Goal: Task Accomplishment & Management: Complete application form

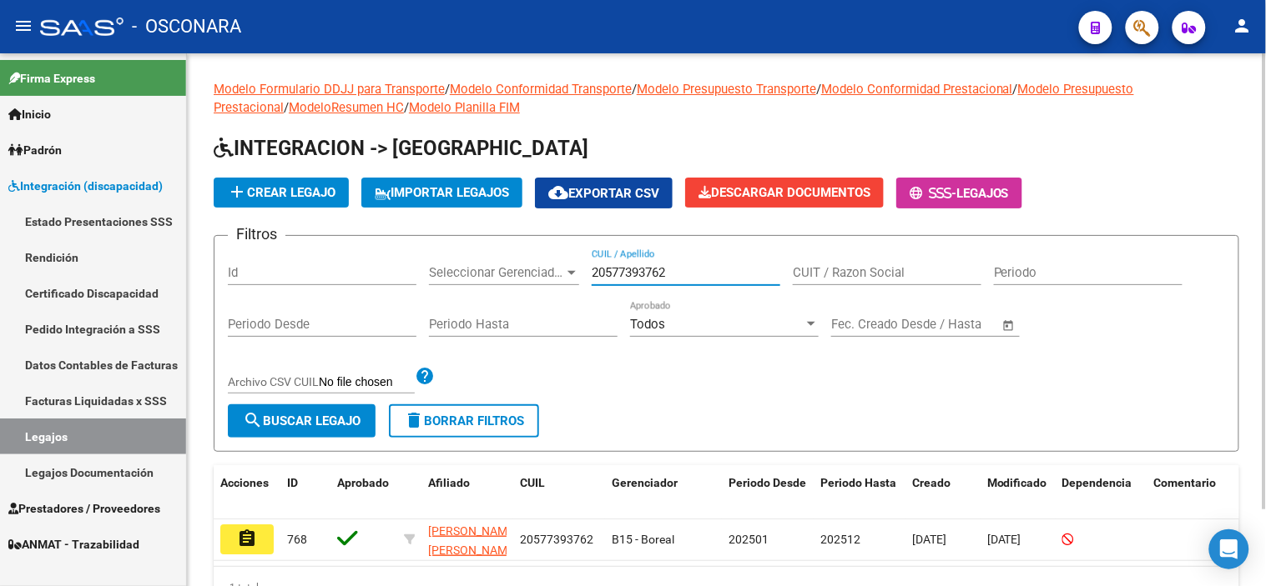
scroll to position [89, 0]
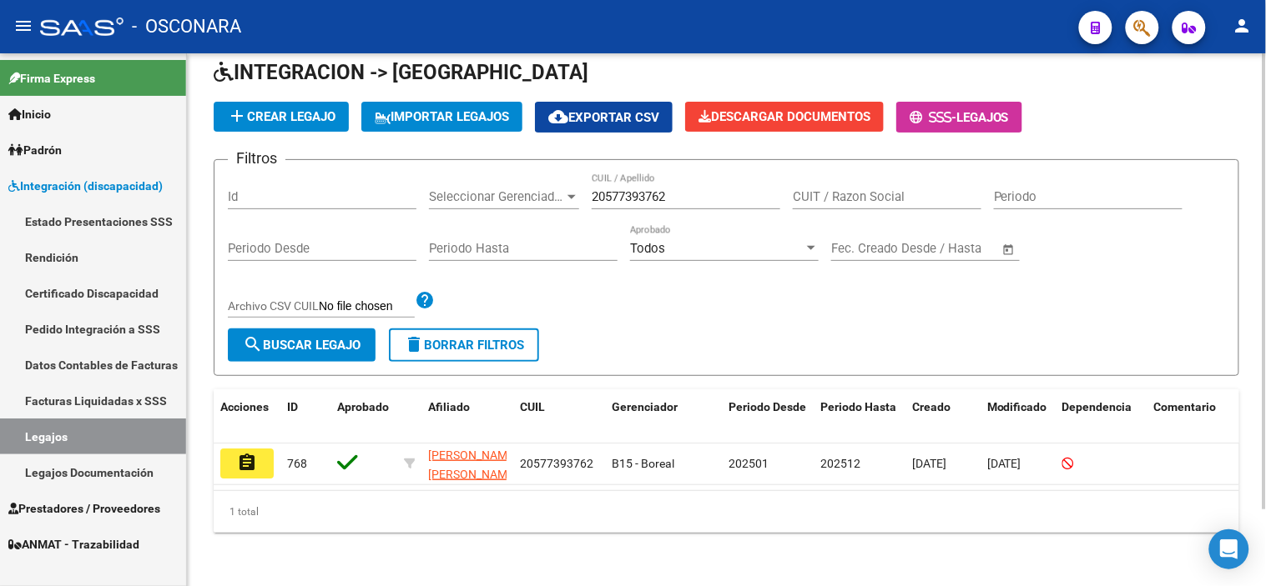
click at [210, 210] on div "Modelo Formulario DDJJ para Transporte / Modelo Conformidad Transporte / Modelo…" at bounding box center [726, 281] width 1079 height 609
click at [634, 192] on div "20577393762 CUIL / Apellido" at bounding box center [685, 192] width 189 height 36
click at [634, 189] on input "20577393762" at bounding box center [685, 196] width 189 height 15
paste input "6494"
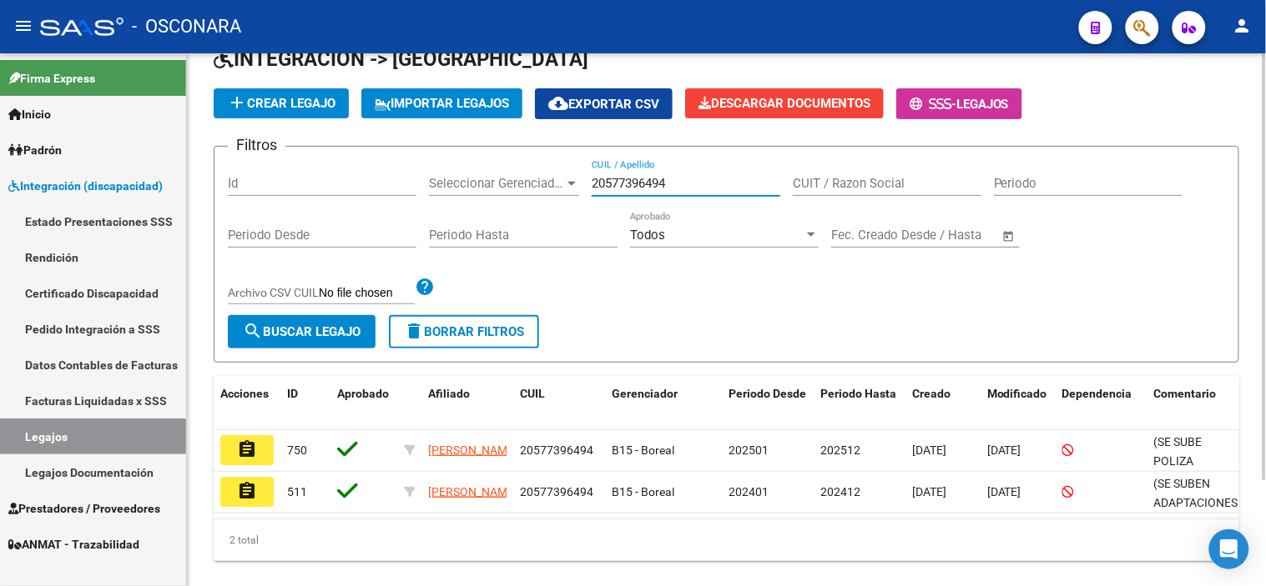
click at [621, 188] on input "20577396494" at bounding box center [685, 183] width 189 height 15
paste input "87315611"
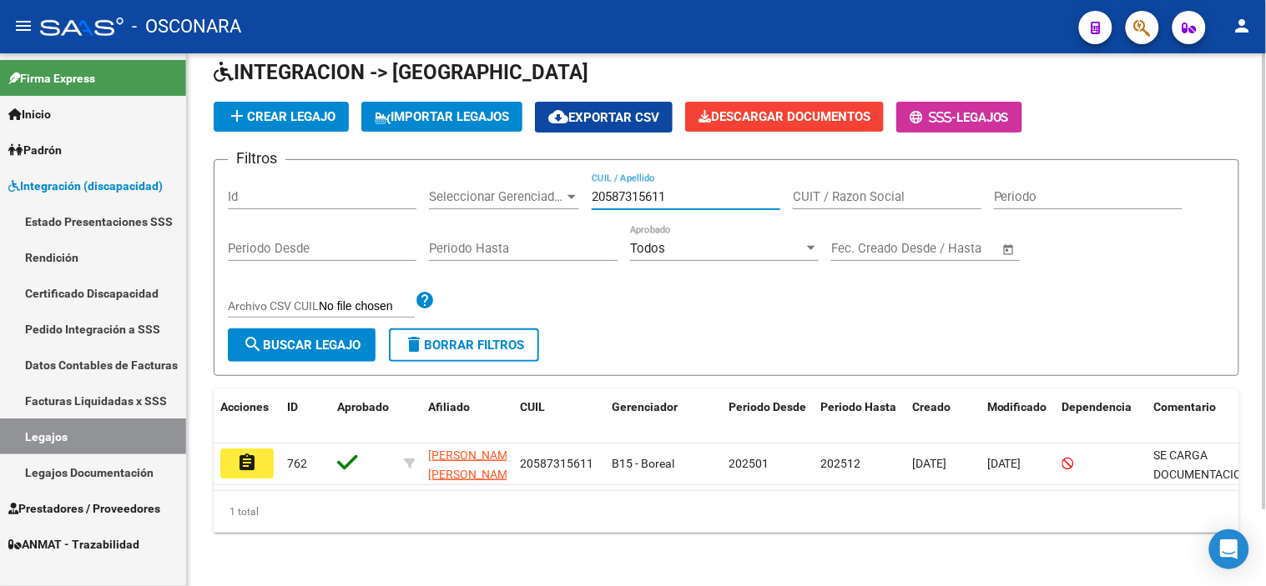
click at [663, 189] on input "20587315611" at bounding box center [685, 196] width 189 height 15
paste input "3550767899"
click at [637, 189] on input "23550767899" at bounding box center [685, 196] width 189 height 15
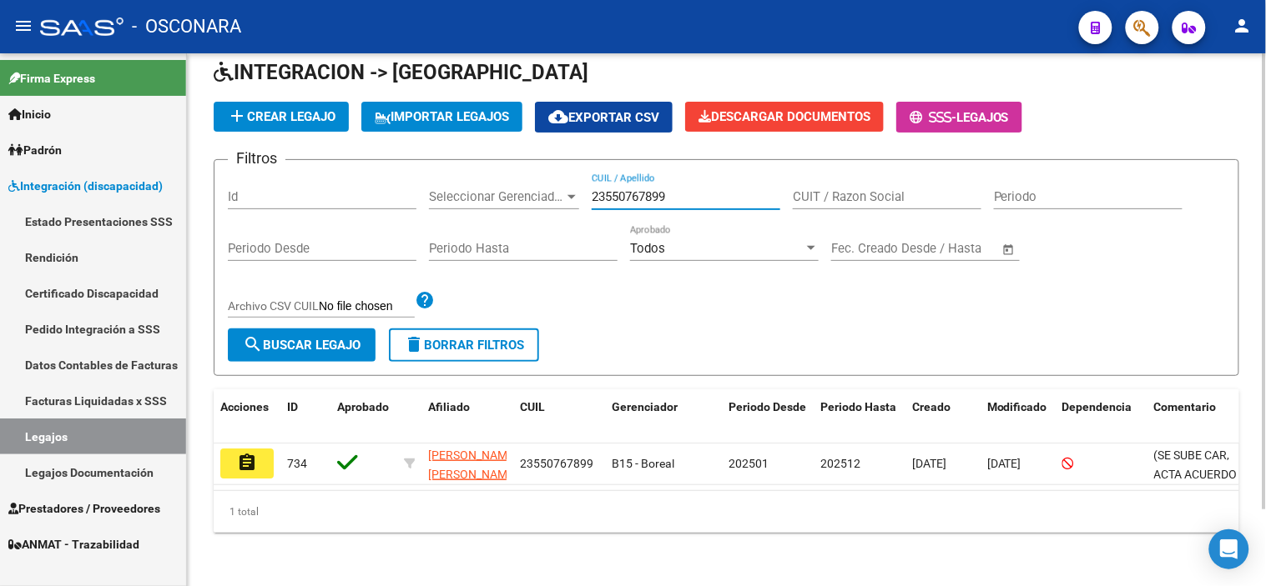
paste input "6976848"
click at [627, 189] on input "23569768489" at bounding box center [685, 196] width 189 height 15
paste input "7466507984"
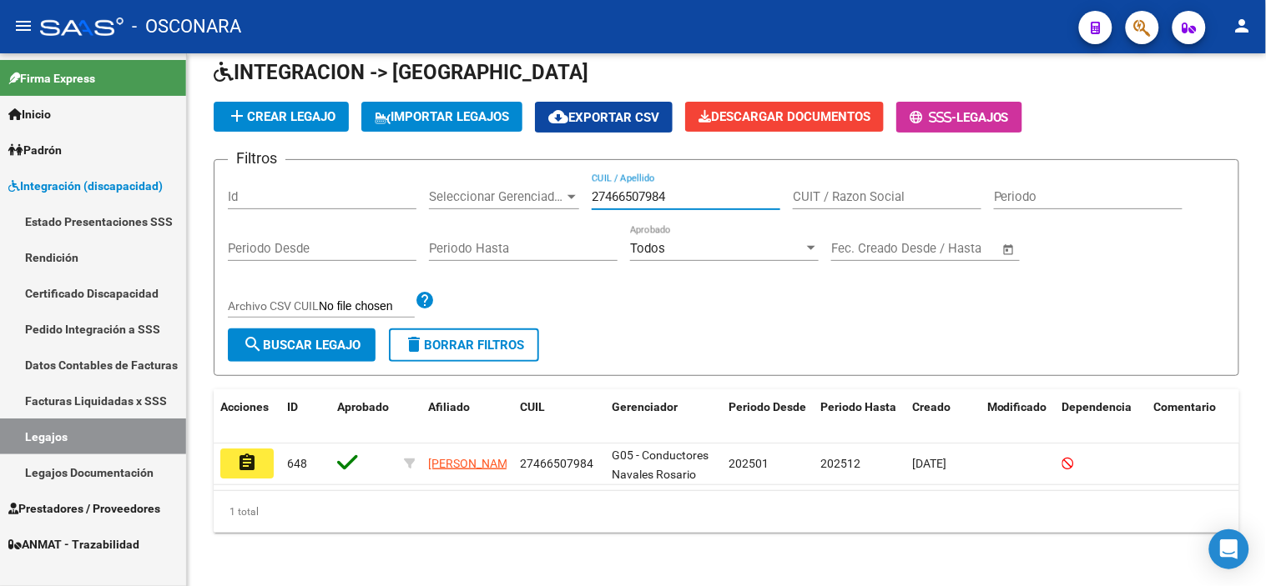
type input "27466507984"
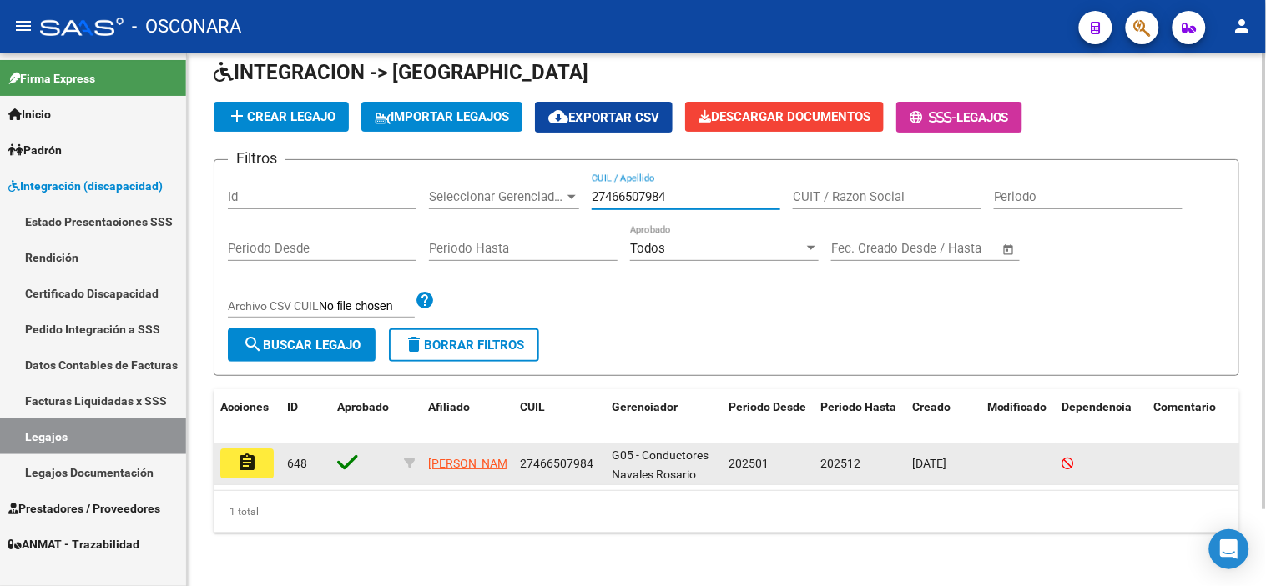
click at [234, 449] on button "assignment" at bounding box center [246, 464] width 53 height 30
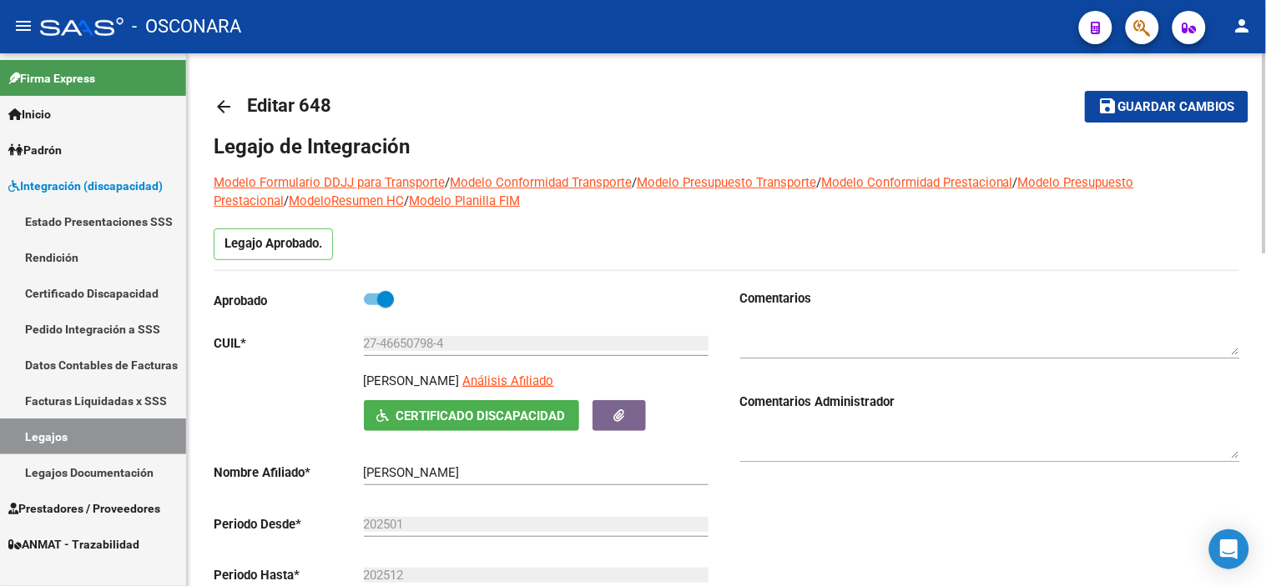
click at [218, 103] on mat-icon "arrow_back" at bounding box center [224, 107] width 20 height 20
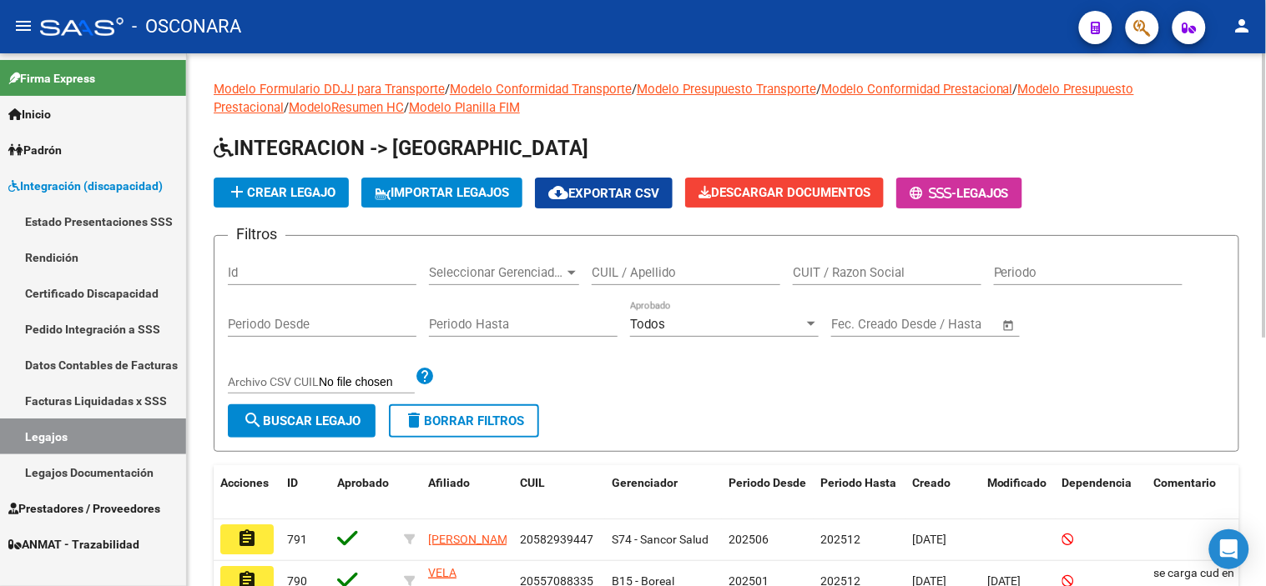
click at [634, 263] on div "CUIL / Apellido" at bounding box center [685, 267] width 189 height 36
paste input "27544716641"
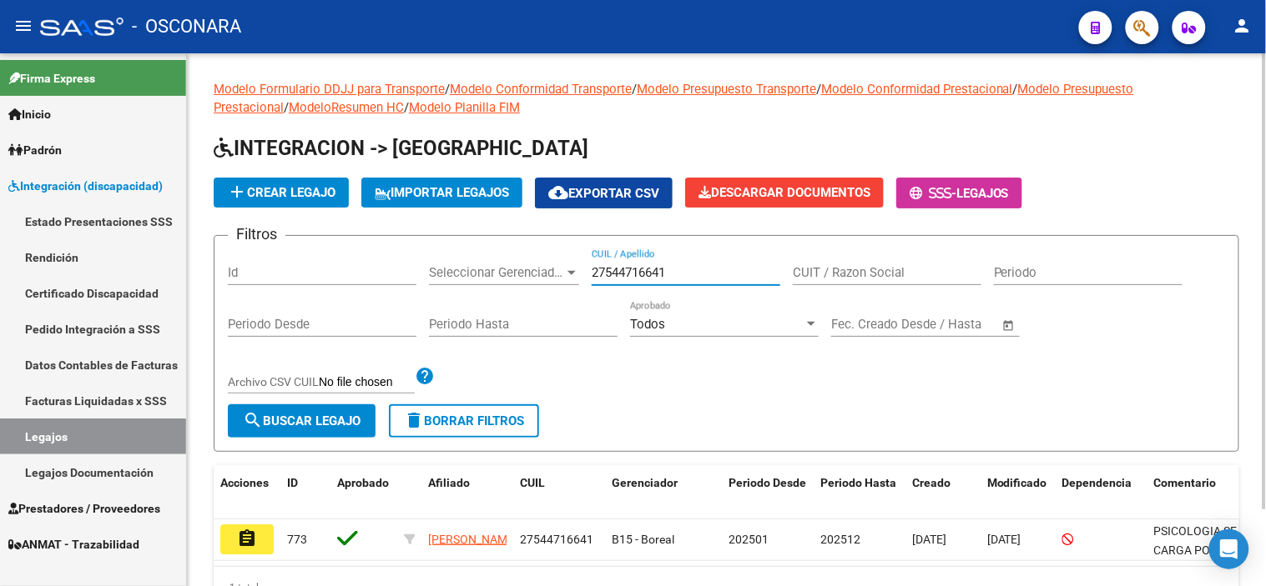
click at [645, 269] on input "27544716641" at bounding box center [685, 272] width 189 height 15
paste input "94708224"
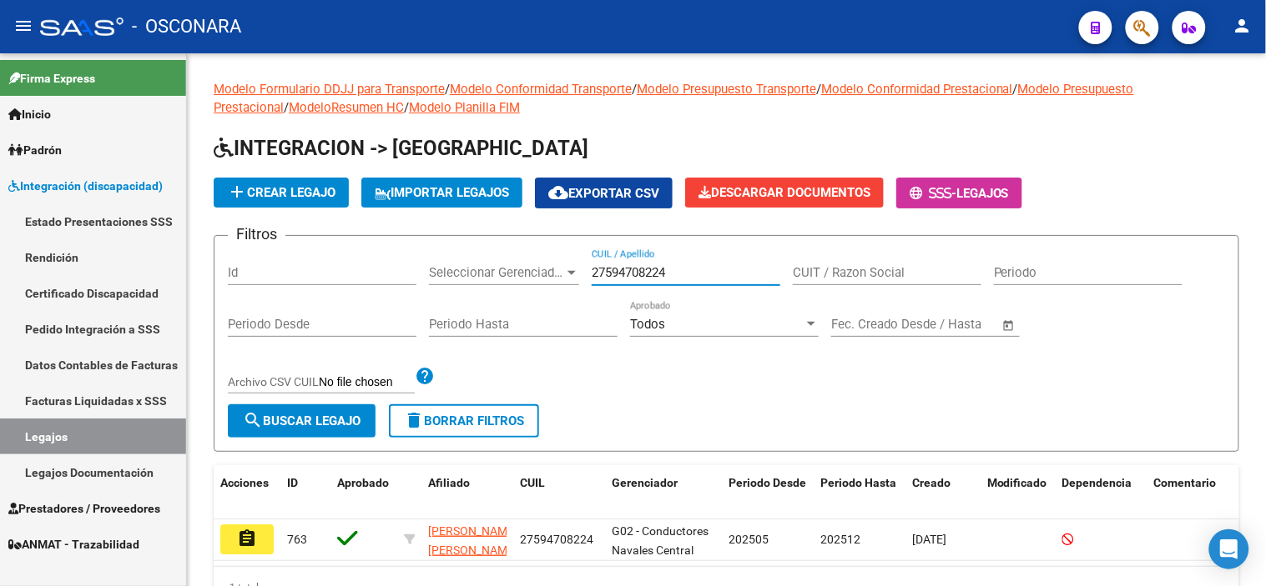
type input "27594708224"
click at [631, 279] on input "27594708224" at bounding box center [685, 272] width 189 height 15
click at [327, 276] on input "Id" at bounding box center [322, 272] width 189 height 15
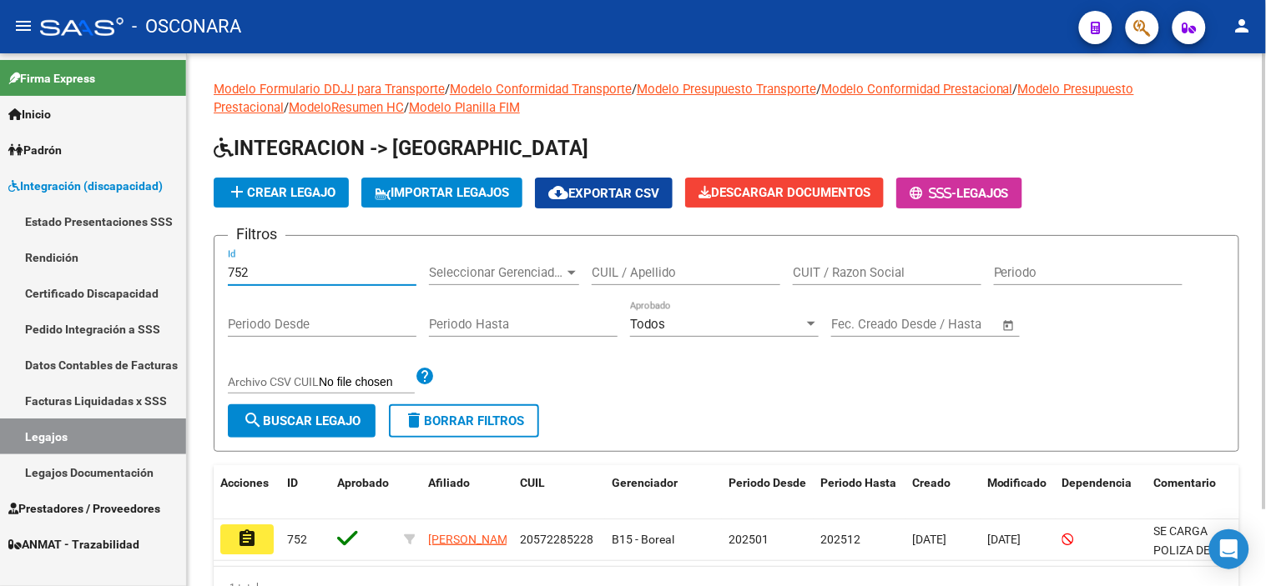
scroll to position [89, 0]
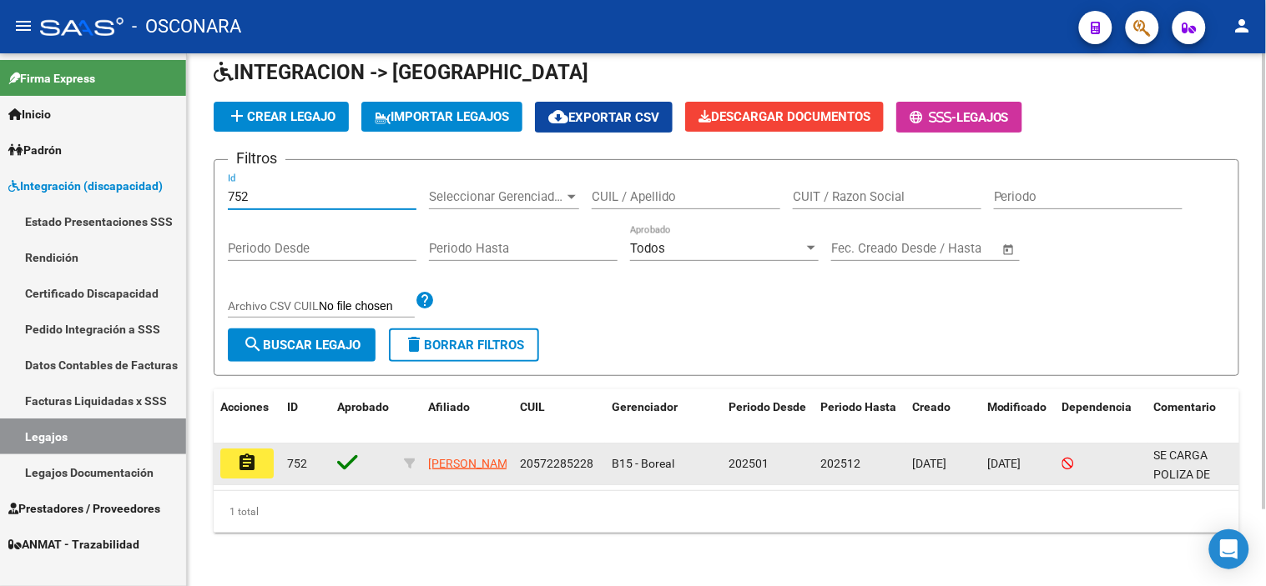
type input "752"
click at [260, 454] on button "assignment" at bounding box center [246, 464] width 53 height 30
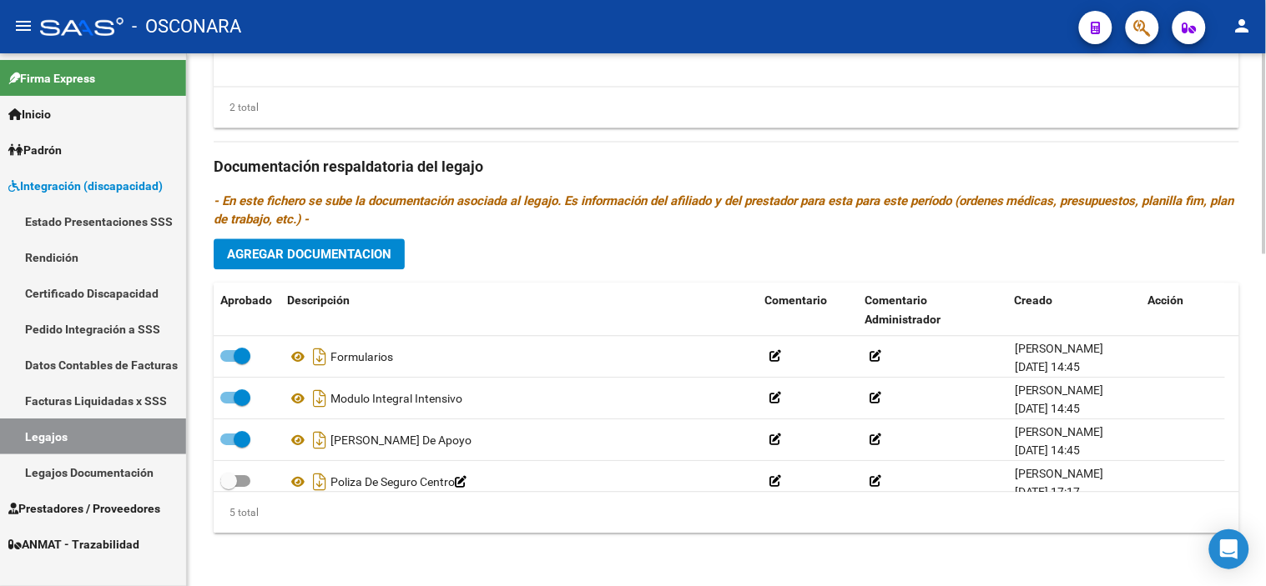
scroll to position [58, 0]
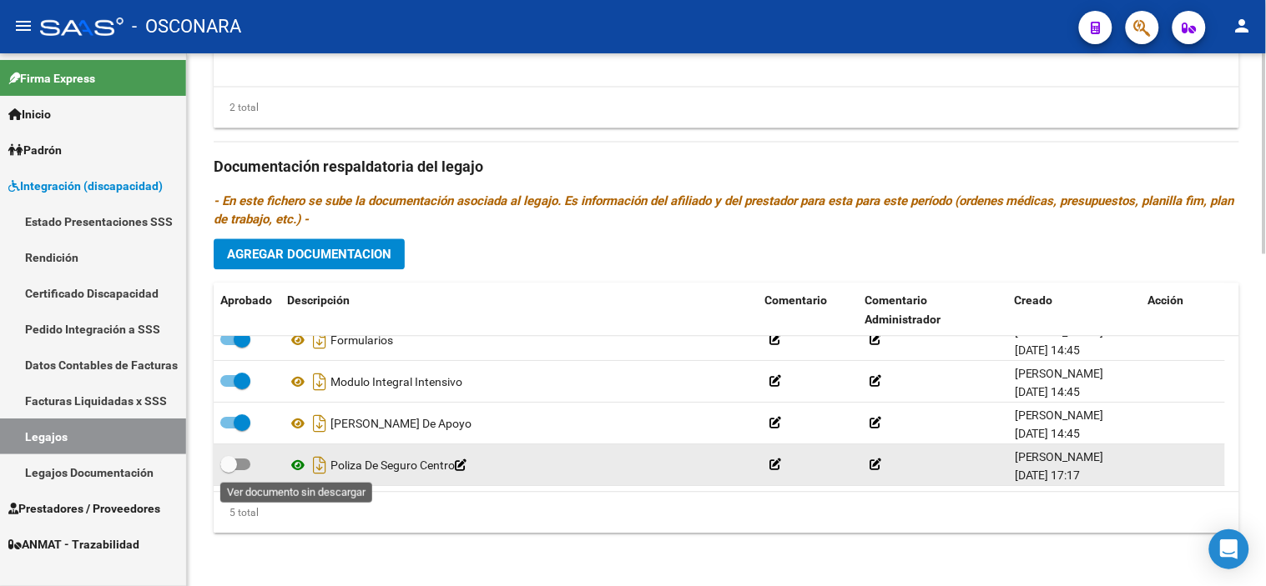
click at [290, 464] on icon at bounding box center [298, 465] width 22 height 20
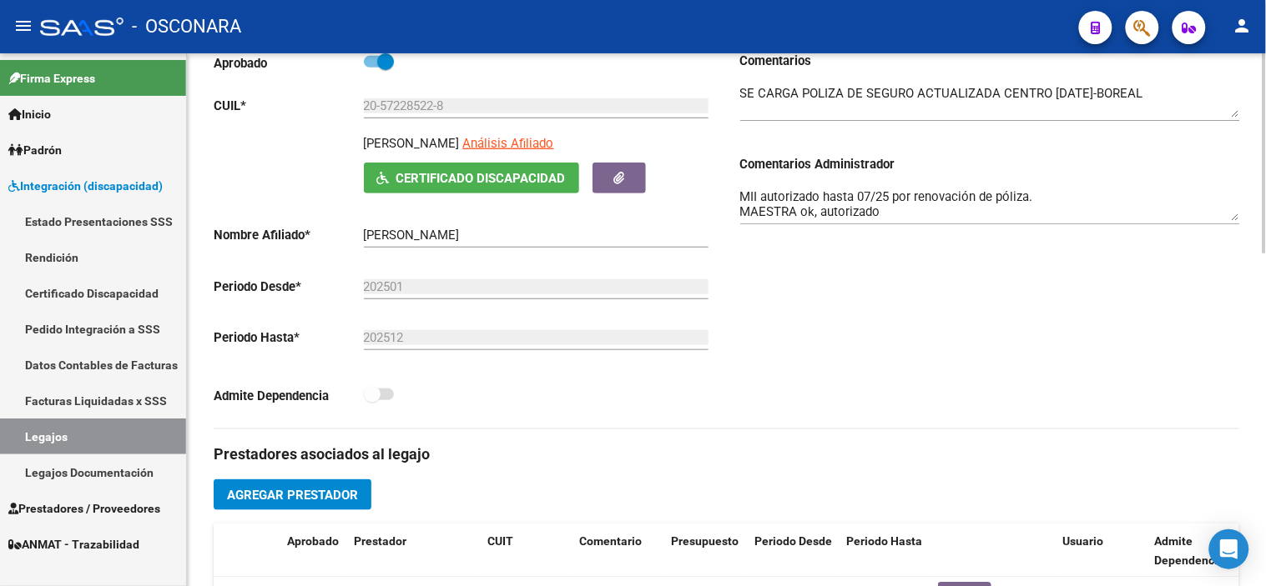
scroll to position [0, 0]
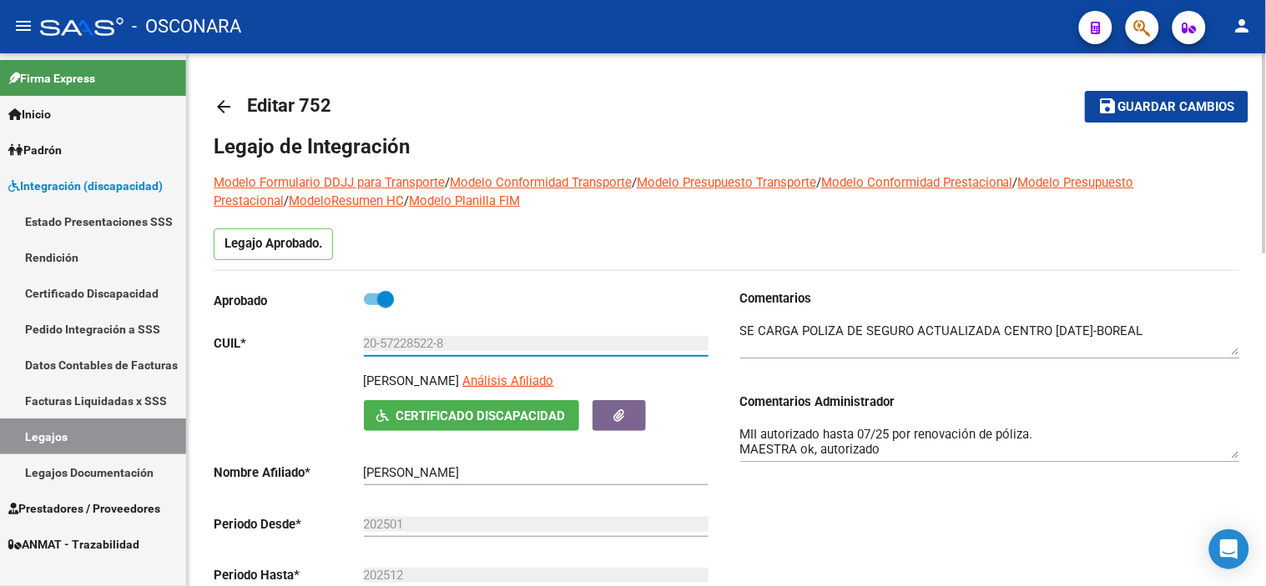
drag, startPoint x: 480, startPoint y: 346, endPoint x: 344, endPoint y: 337, distance: 136.3
click at [344, 337] on app-form-text-field "CUIL * 20-57228522-8 Ingresar CUIL" at bounding box center [461, 343] width 495 height 15
click at [803, 501] on div "Comentarios Comentarios Administrador MII autorizado hasta 07/25 por renovación…" at bounding box center [983, 477] width 513 height 377
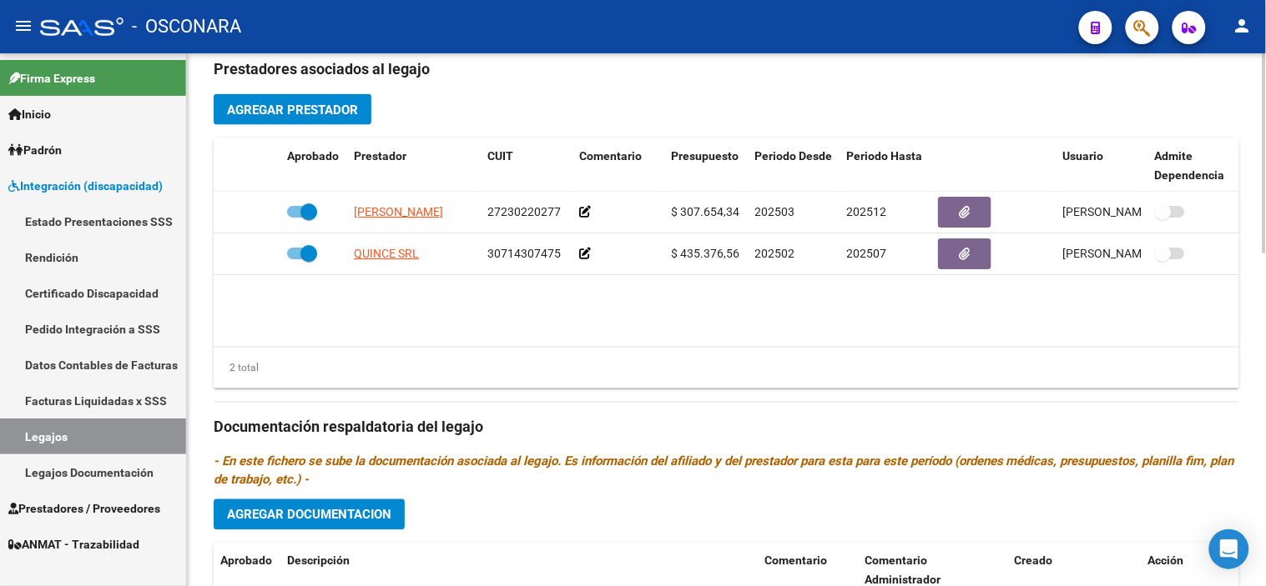
scroll to position [648, 0]
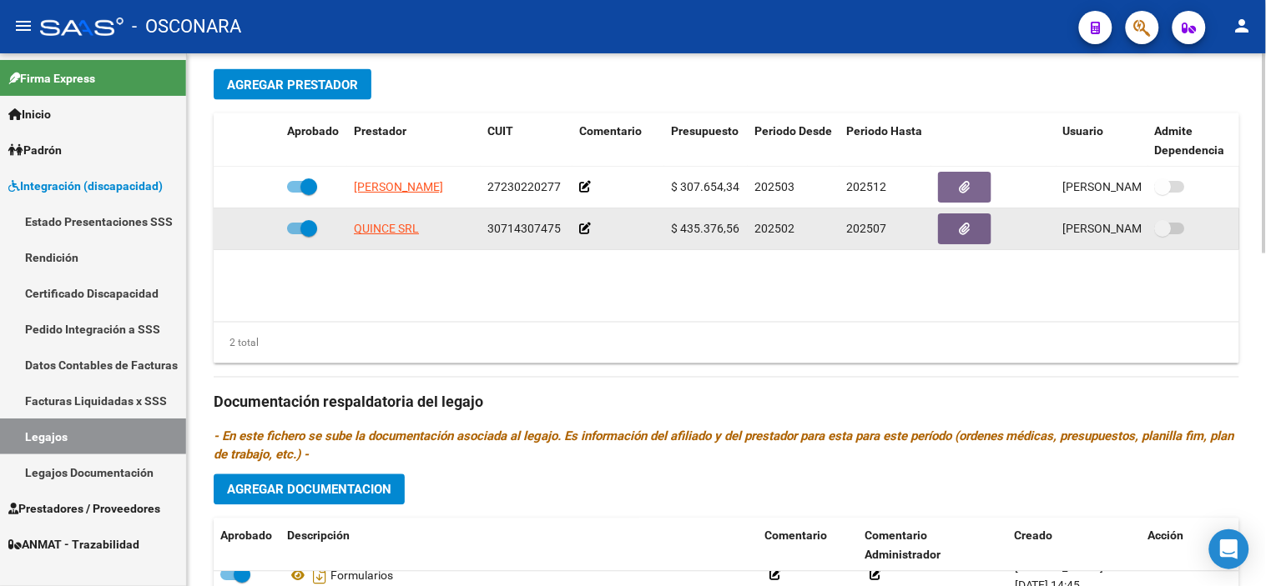
click at [313, 234] on span at bounding box center [308, 228] width 17 height 17
click at [295, 234] on input "checkbox" at bounding box center [294, 234] width 1 height 1
checkbox input "false"
click at [261, 234] on icon at bounding box center [256, 229] width 12 height 12
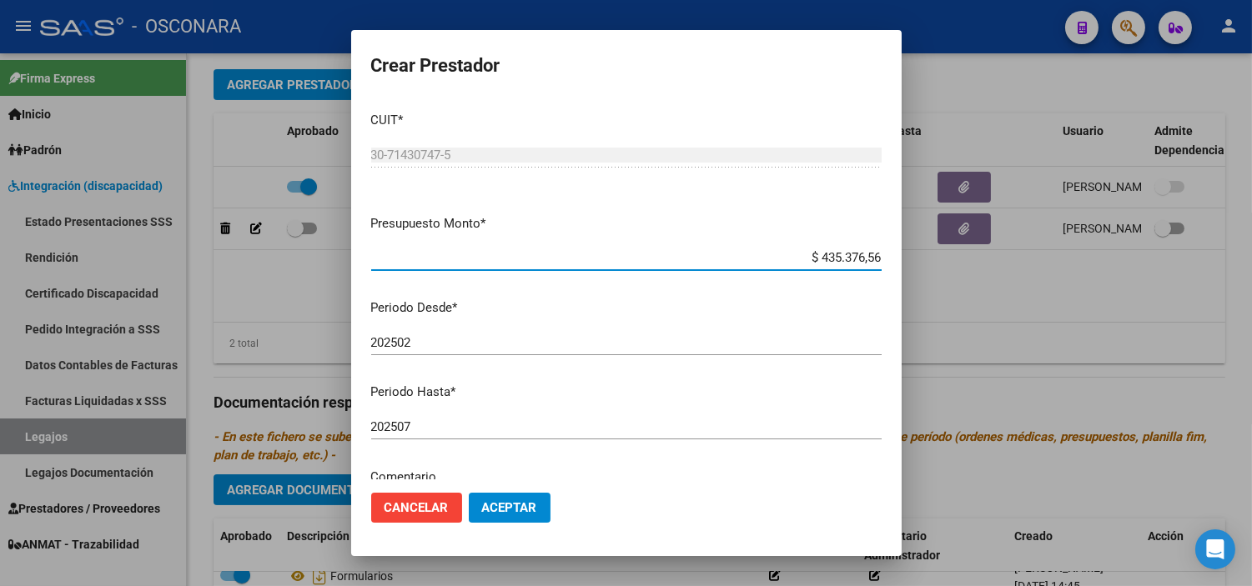
click at [486, 424] on input "202507" at bounding box center [626, 427] width 511 height 15
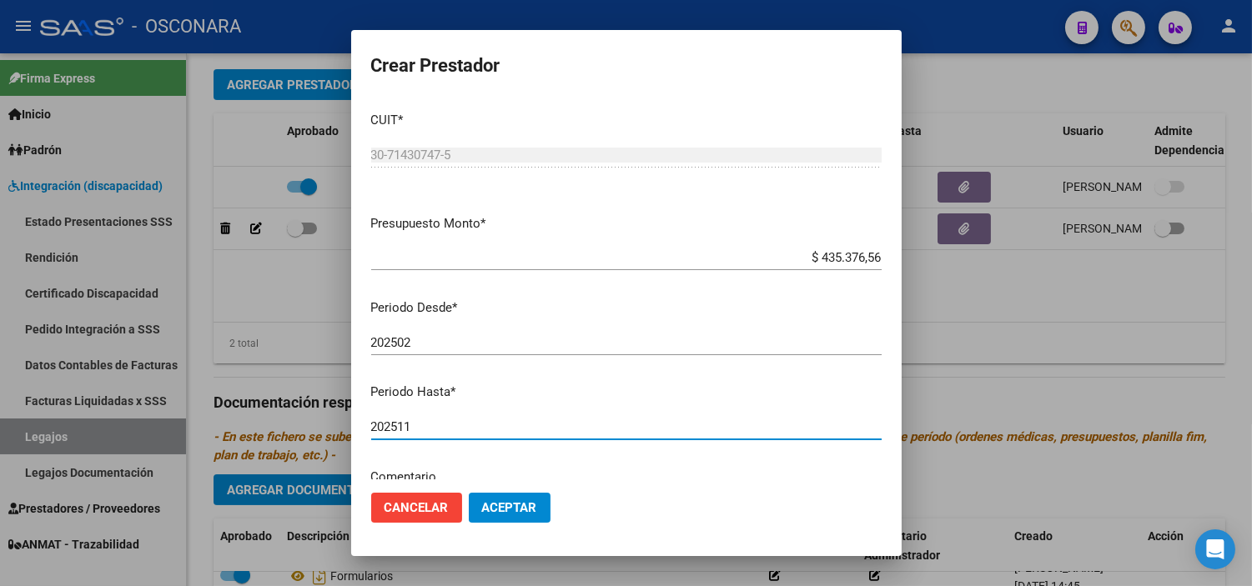
type input "202511"
click at [531, 513] on span "Aceptar" at bounding box center [509, 508] width 55 height 15
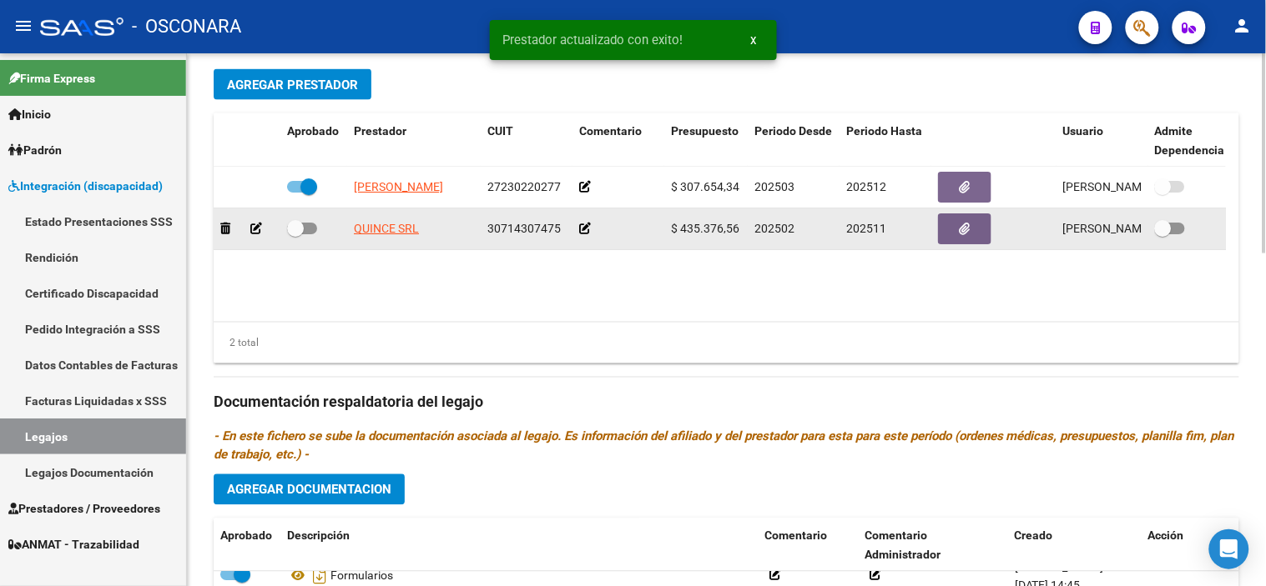
click at [302, 234] on span at bounding box center [295, 228] width 17 height 17
click at [295, 234] on input "checkbox" at bounding box center [294, 234] width 1 height 1
checkbox input "true"
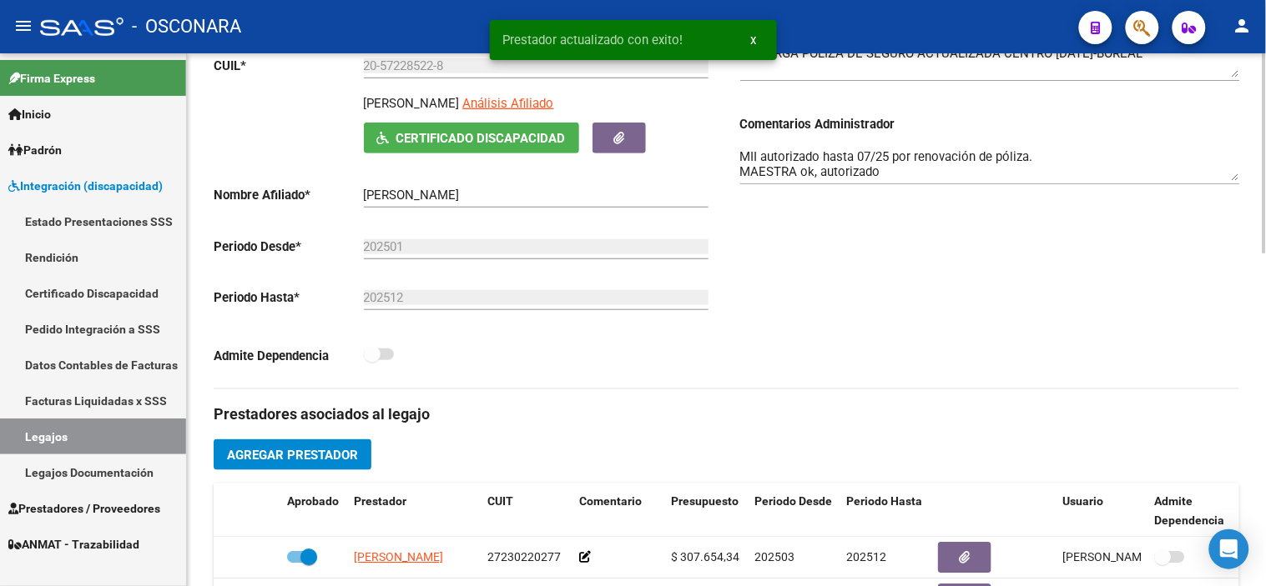
scroll to position [185, 0]
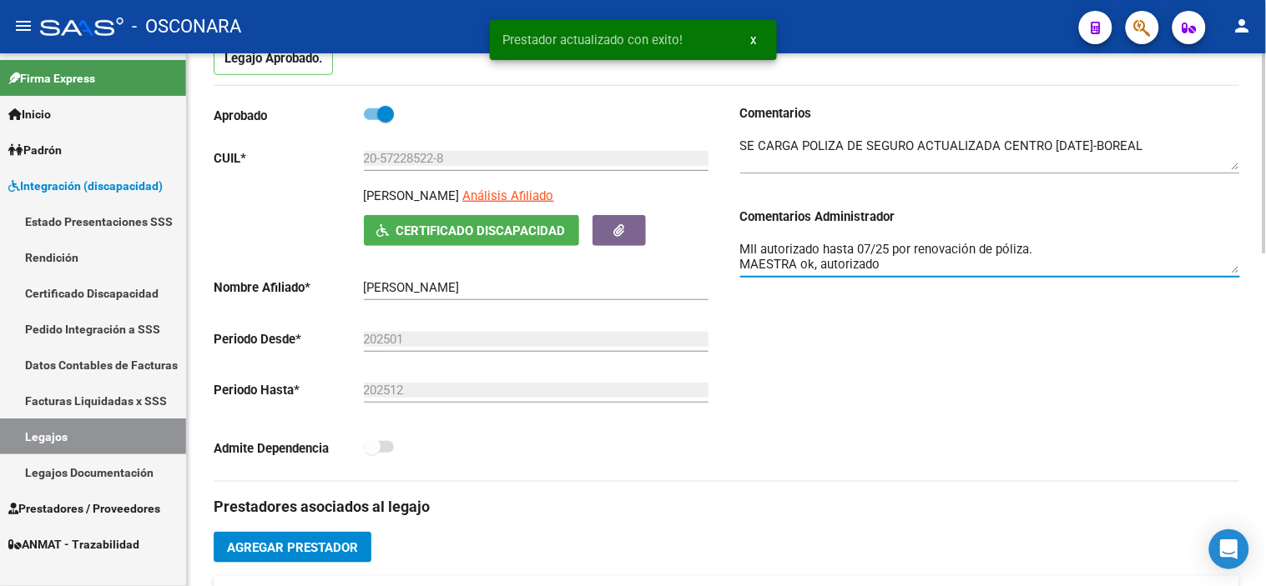
drag, startPoint x: 871, startPoint y: 249, endPoint x: 859, endPoint y: 250, distance: 11.8
click at [859, 250] on textarea "MII autorizado hasta 07/25 por renovación de póliza. MAESTRA ok, autorizado" at bounding box center [990, 256] width 500 height 33
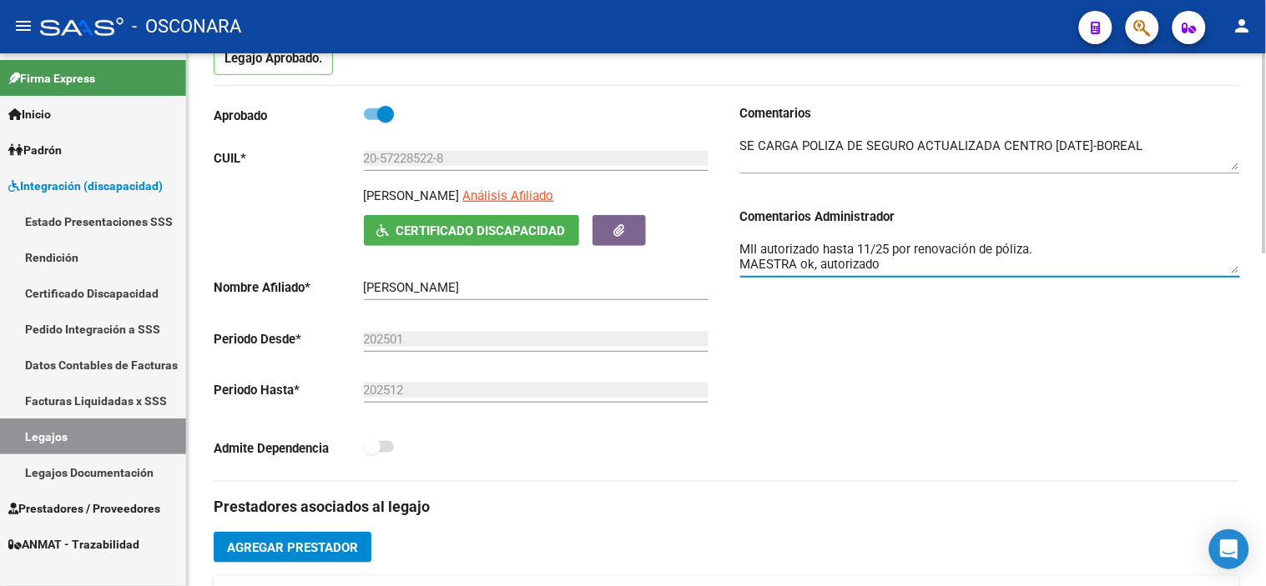
type textarea "MII autorizado hasta 11/25 por renovación de póliza. MAESTRA ok, autorizado"
click at [1009, 343] on div "Comentarios Comentarios Administrador MII autorizado hasta 11/25 por renovación…" at bounding box center [983, 292] width 513 height 377
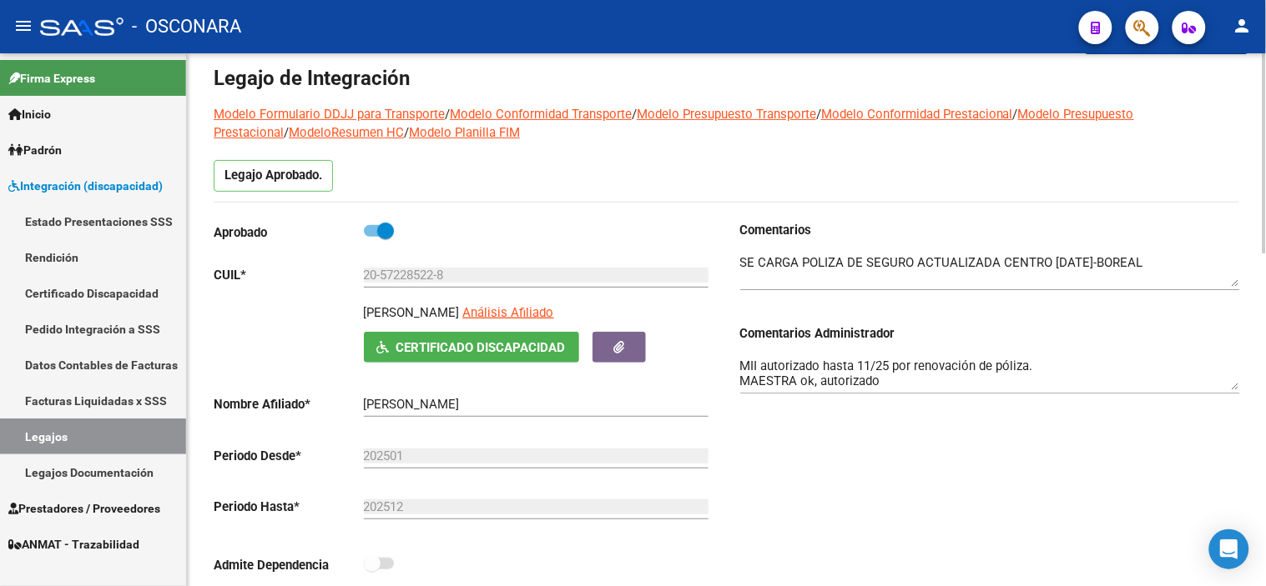
scroll to position [0, 0]
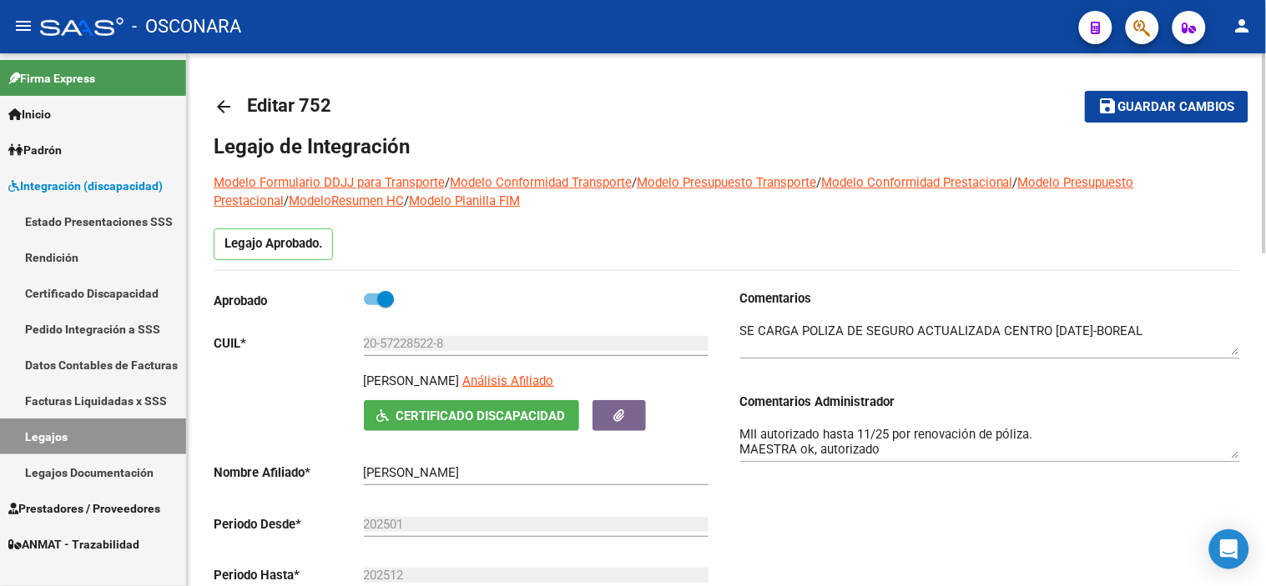
click at [1163, 87] on mat-toolbar-row "save Guardar cambios" at bounding box center [1139, 106] width 217 height 53
click at [1163, 96] on button "save Guardar cambios" at bounding box center [1166, 106] width 164 height 31
